Goal: Task Accomplishment & Management: Manage account settings

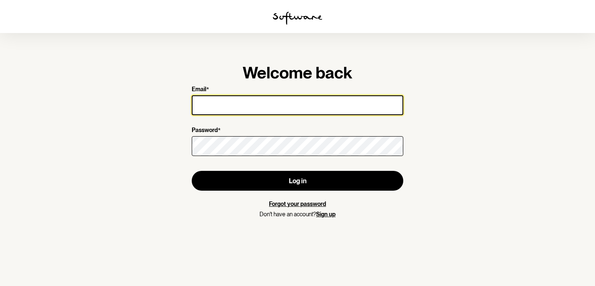
type input "[EMAIL_ADDRESS][DOMAIN_NAME]"
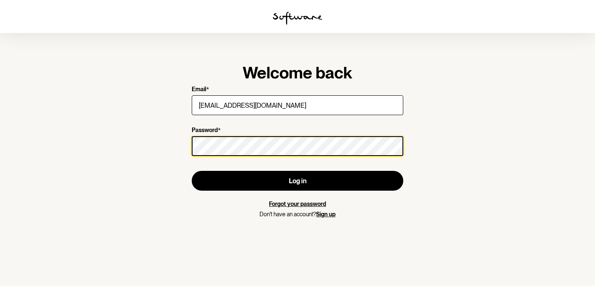
click at [297, 181] on button "Log in" at bounding box center [297, 181] width 211 height 20
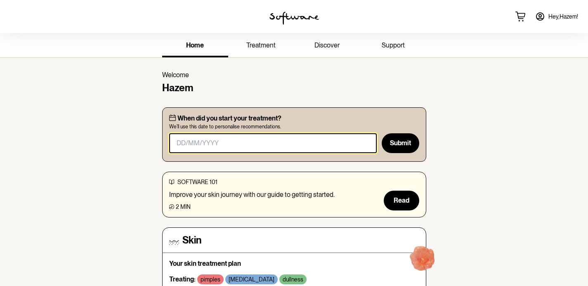
click at [179, 142] on input "masked-date" at bounding box center [273, 143] width 208 height 20
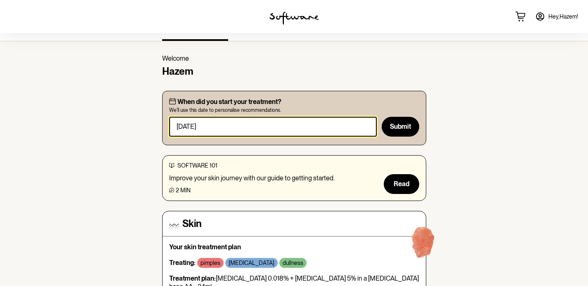
scroll to position [19, 0]
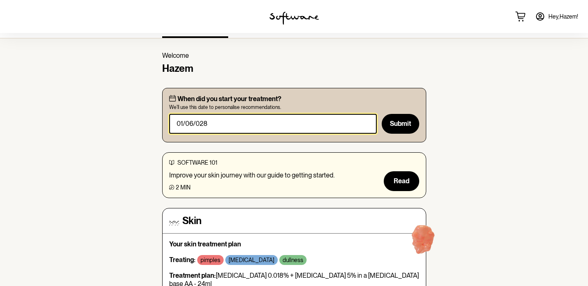
click at [211, 121] on input "masked-date" at bounding box center [273, 124] width 208 height 20
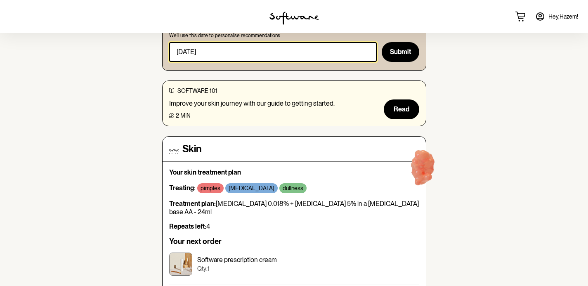
scroll to position [92, 0]
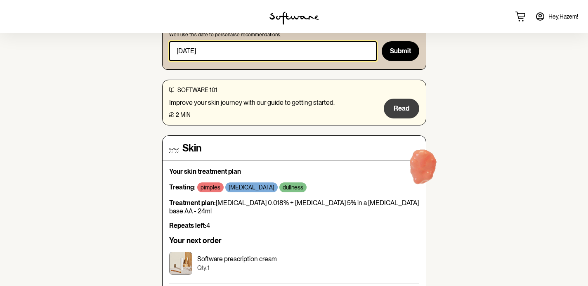
type input "[DATE]"
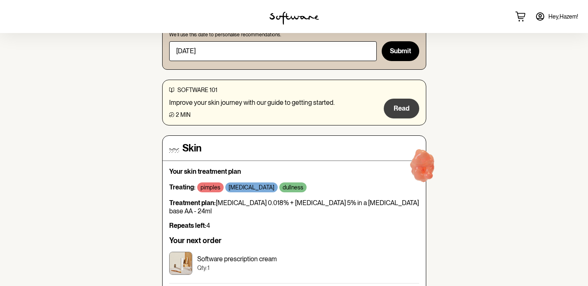
click at [396, 102] on button "Read" at bounding box center [402, 109] width 36 height 20
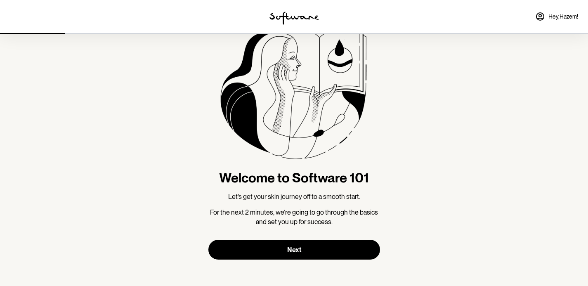
scroll to position [56, 0]
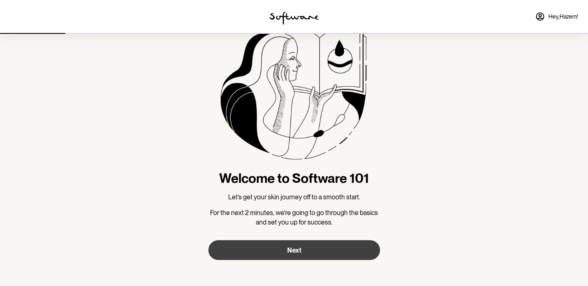
click at [292, 240] on button "Next" at bounding box center [295, 250] width 172 height 20
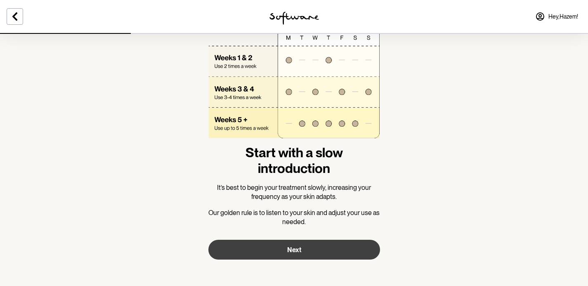
scroll to position [30, 0]
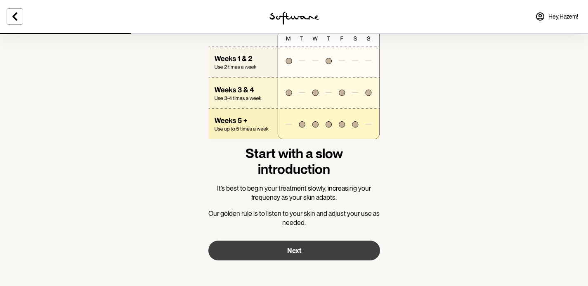
click at [289, 247] on span "Next" at bounding box center [294, 251] width 14 height 8
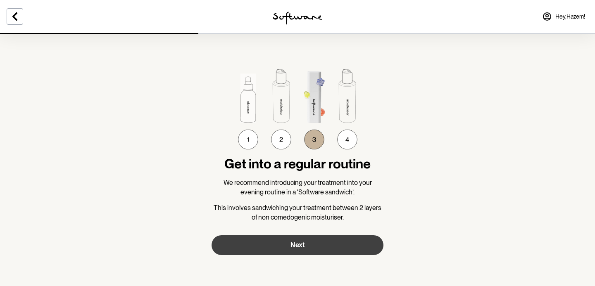
click at [289, 247] on button "Next" at bounding box center [297, 245] width 172 height 20
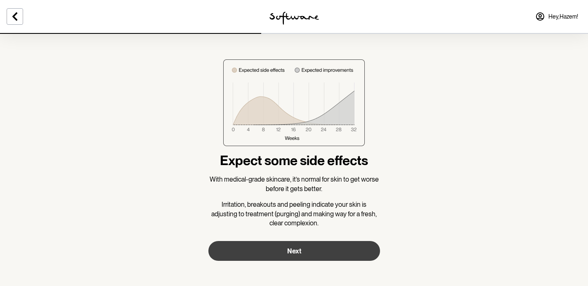
click at [303, 251] on button "Next" at bounding box center [295, 251] width 172 height 20
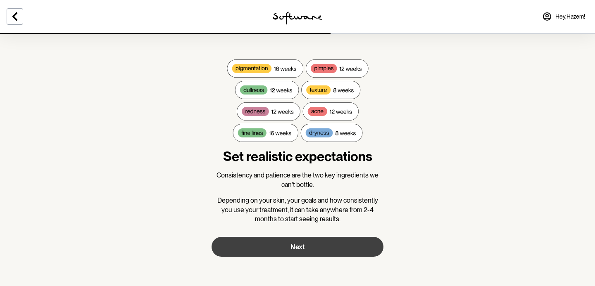
click at [311, 247] on button "Next" at bounding box center [297, 247] width 172 height 20
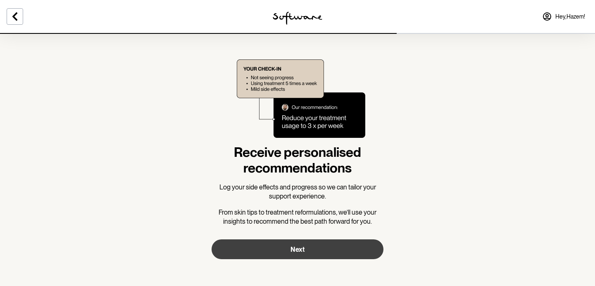
click at [303, 252] on span "Next" at bounding box center [297, 250] width 14 height 8
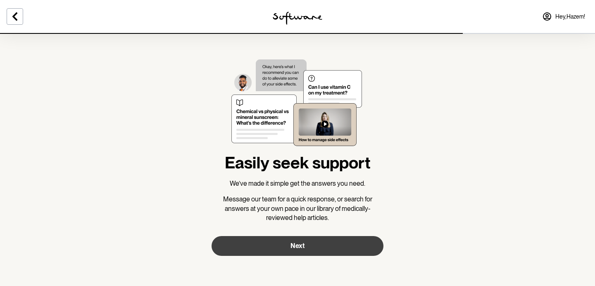
click at [303, 252] on button "Next" at bounding box center [297, 246] width 172 height 20
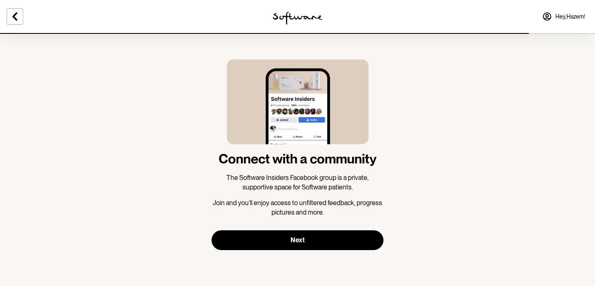
click at [303, 252] on section "Connect with a community The Software Insiders Facebook group is a private, sup…" at bounding box center [297, 155] width 185 height 244
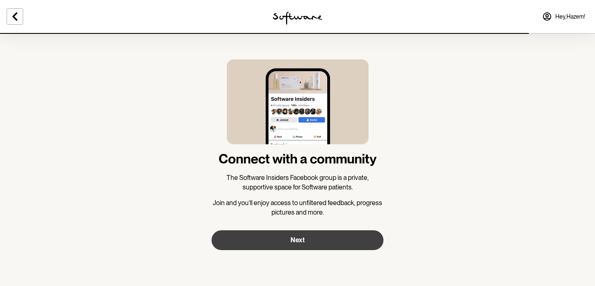
click at [303, 245] on button "Next" at bounding box center [297, 240] width 172 height 20
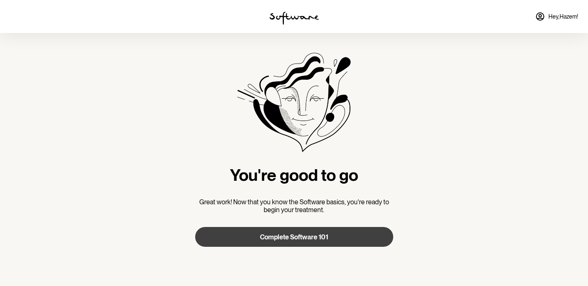
click at [294, 239] on span "Complete Software 101" at bounding box center [294, 237] width 68 height 8
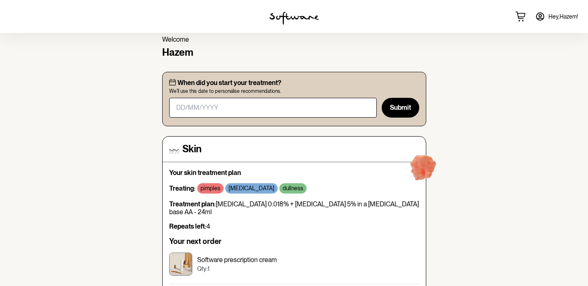
scroll to position [28, 0]
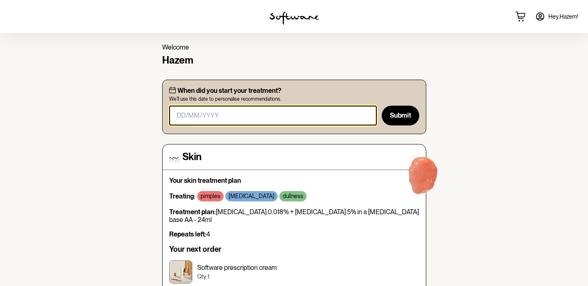
click at [239, 118] on input "masked-date" at bounding box center [273, 116] width 208 height 20
type input "0"
type input "1"
type input "[DATE]"
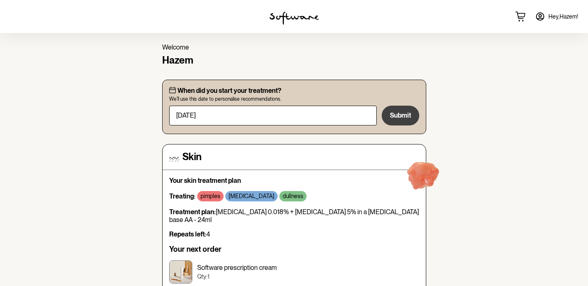
click at [404, 109] on button "Submit" at bounding box center [400, 116] width 37 height 20
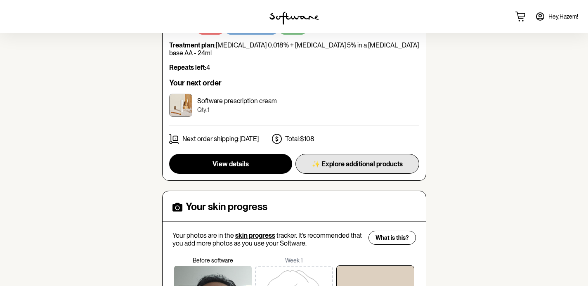
scroll to position [130, 0]
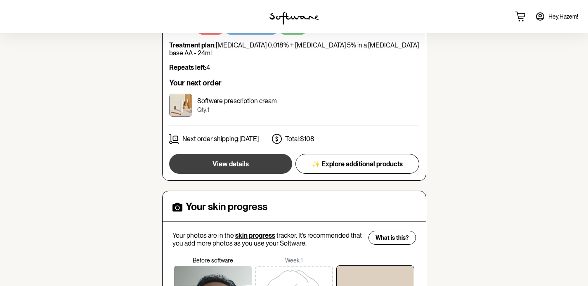
click at [243, 160] on span "View details" at bounding box center [231, 164] width 36 height 8
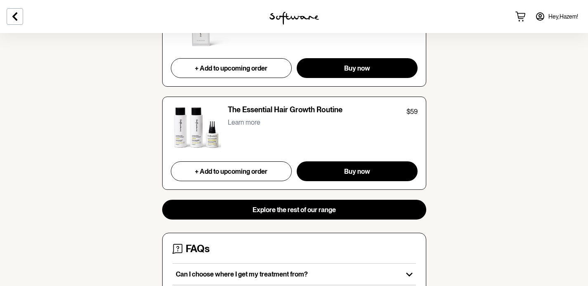
scroll to position [789, 0]
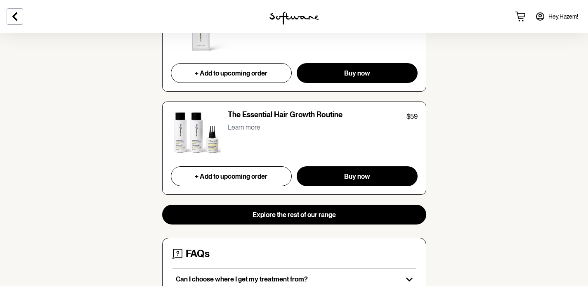
click at [201, 132] on img at bounding box center [196, 133] width 51 height 46
click at [235, 126] on p "Learn more" at bounding box center [244, 127] width 33 height 8
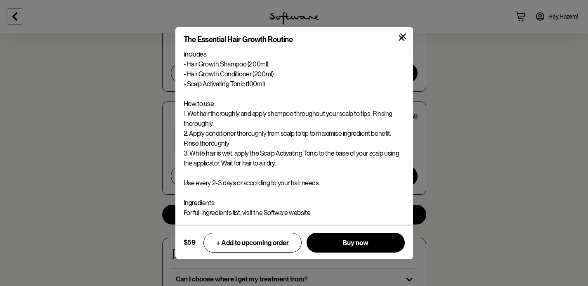
scroll to position [107, 0]
click at [403, 38] on icon at bounding box center [404, 36] width 6 height 6
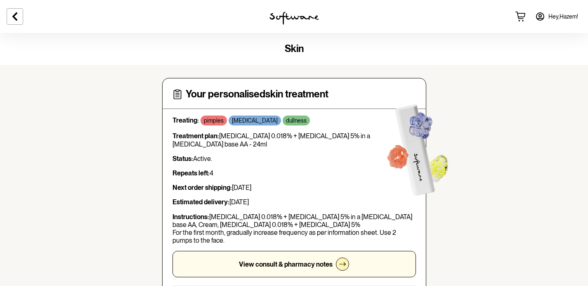
scroll to position [0, 0]
click at [17, 17] on icon at bounding box center [15, 17] width 10 height 10
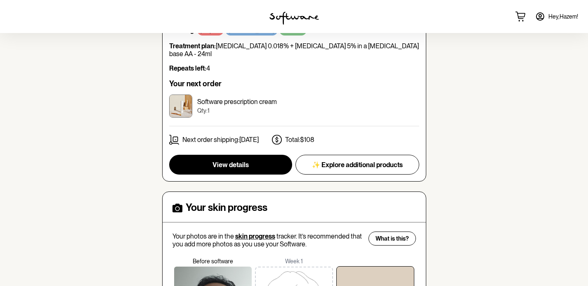
scroll to position [130, 0]
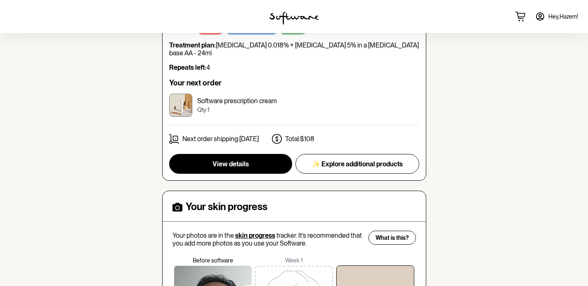
click at [182, 134] on div "Next order shipping: [DATE]" at bounding box center [214, 139] width 90 height 10
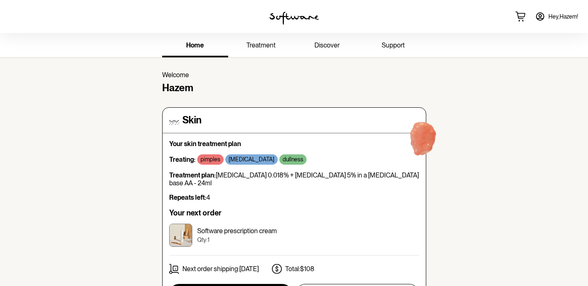
scroll to position [0, 0]
click at [541, 18] on icon at bounding box center [540, 16] width 7 height 7
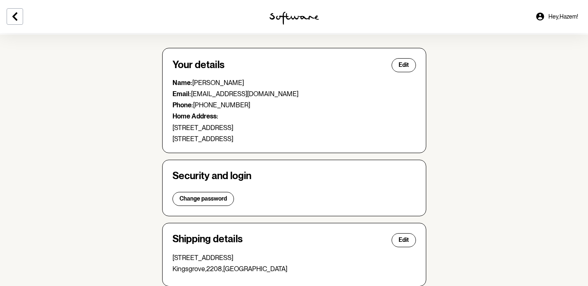
scroll to position [33, 0]
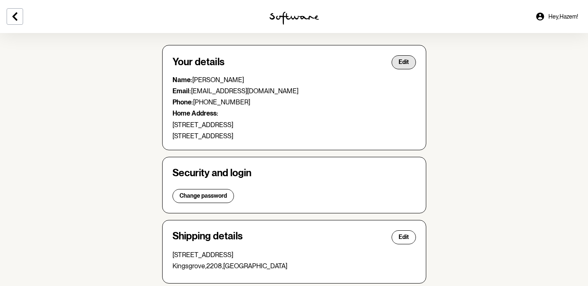
click at [404, 62] on span "Edit" at bounding box center [404, 62] width 10 height 7
select select "[GEOGRAPHIC_DATA]"
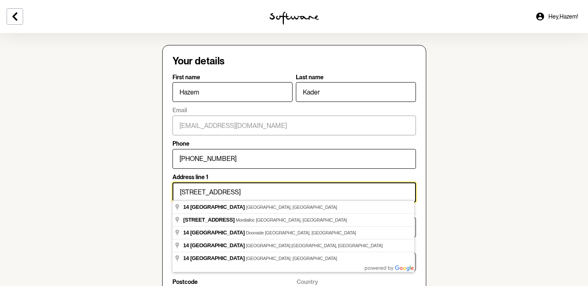
drag, startPoint x: 243, startPoint y: 191, endPoint x: 103, endPoint y: 191, distance: 139.6
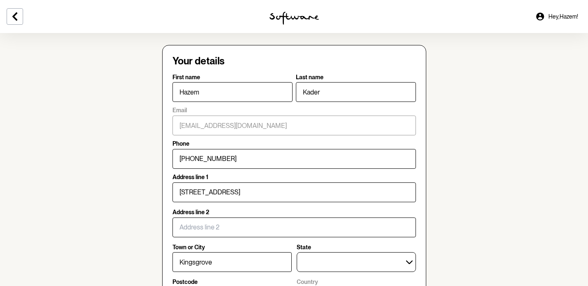
type input "[STREET_ADDRESS]"
type input "Carlton"
type input "2218"
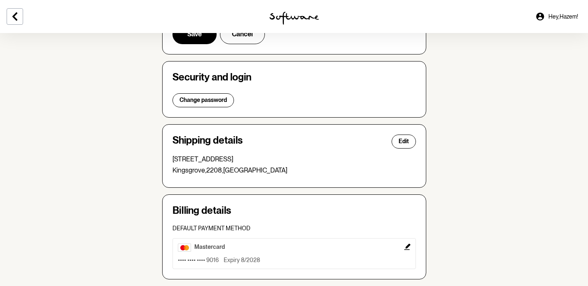
scroll to position [245, 0]
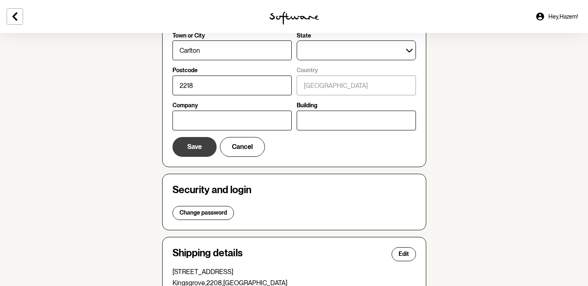
click at [199, 143] on span "Save" at bounding box center [194, 147] width 14 height 8
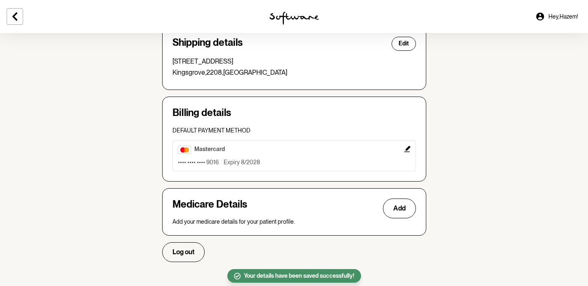
scroll to position [49, 0]
